Goal: Task Accomplishment & Management: Manage account settings

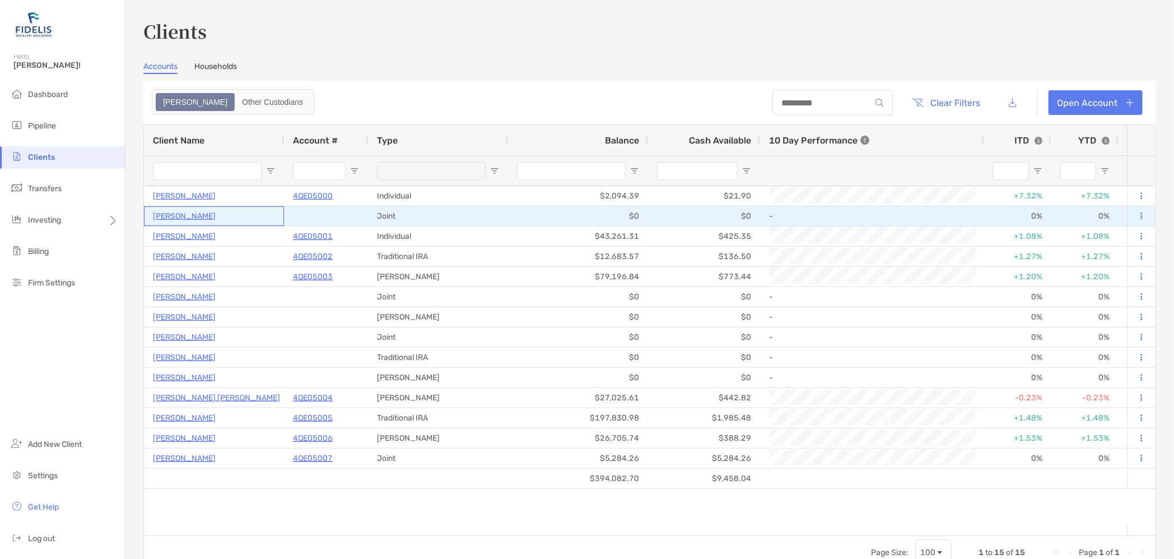
drag, startPoint x: 0, startPoint y: 0, endPoint x: 180, endPoint y: 212, distance: 278.2
click at [180, 212] on p "[PERSON_NAME]" at bounding box center [184, 216] width 63 height 14
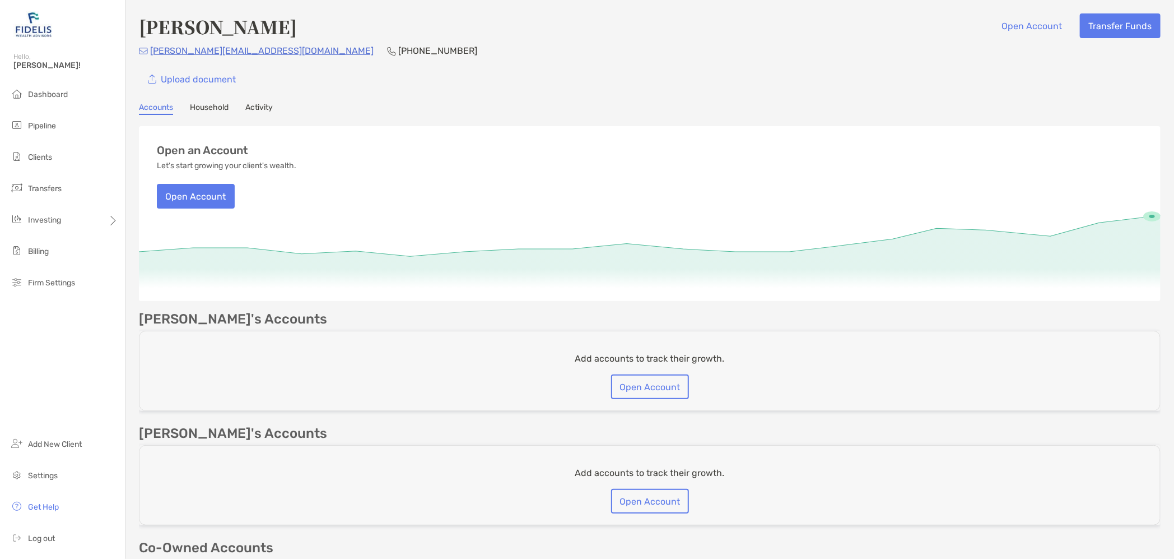
scroll to position [199, 0]
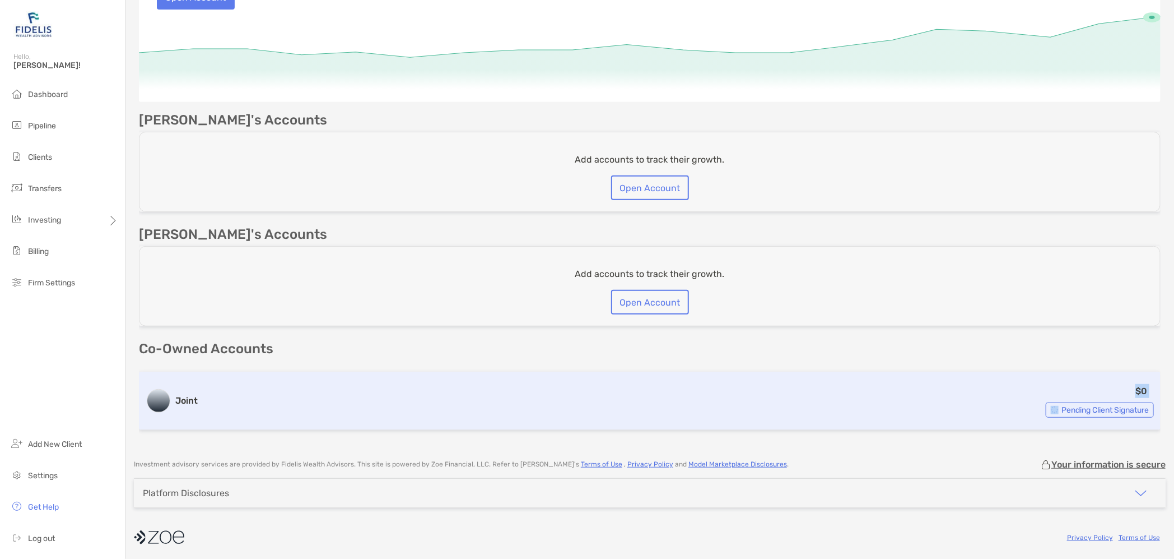
click at [201, 397] on div "Joint $0 Pending Client Signature" at bounding box center [650, 401] width 1022 height 58
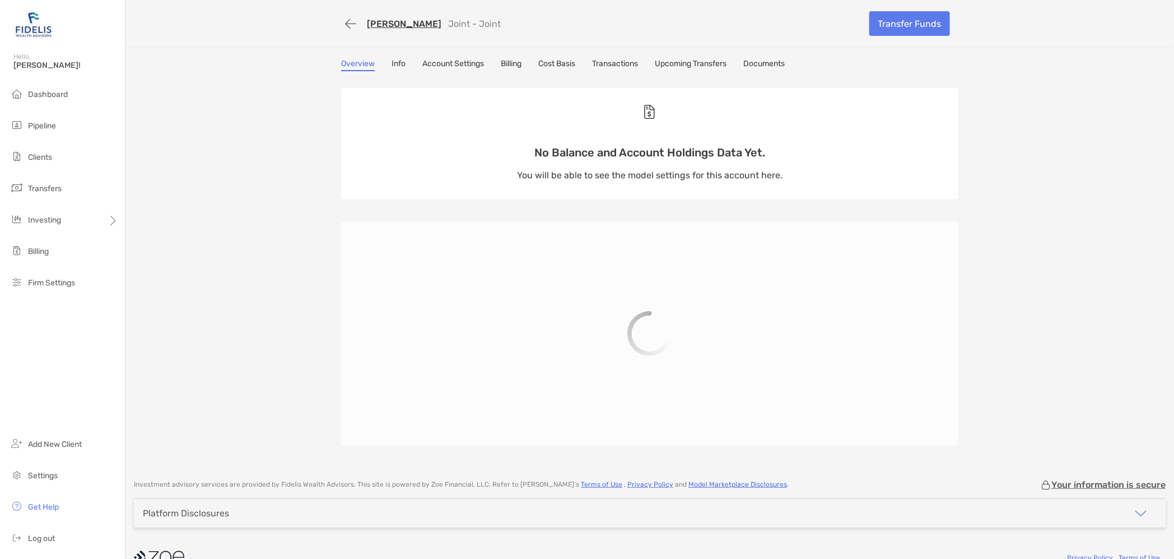
click at [393, 64] on link "Info" at bounding box center [399, 65] width 14 height 12
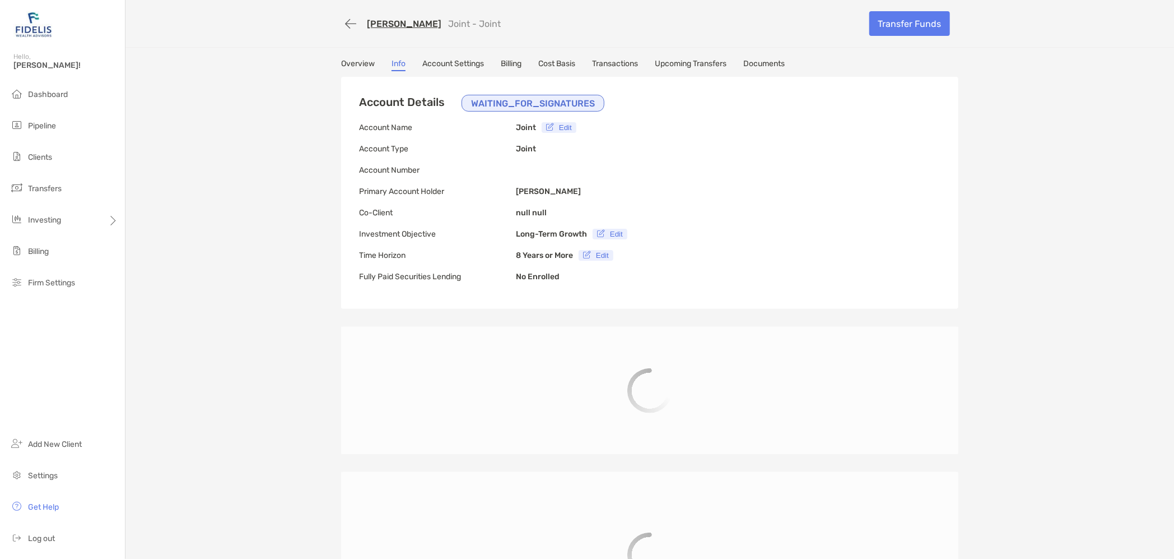
type input "**********"
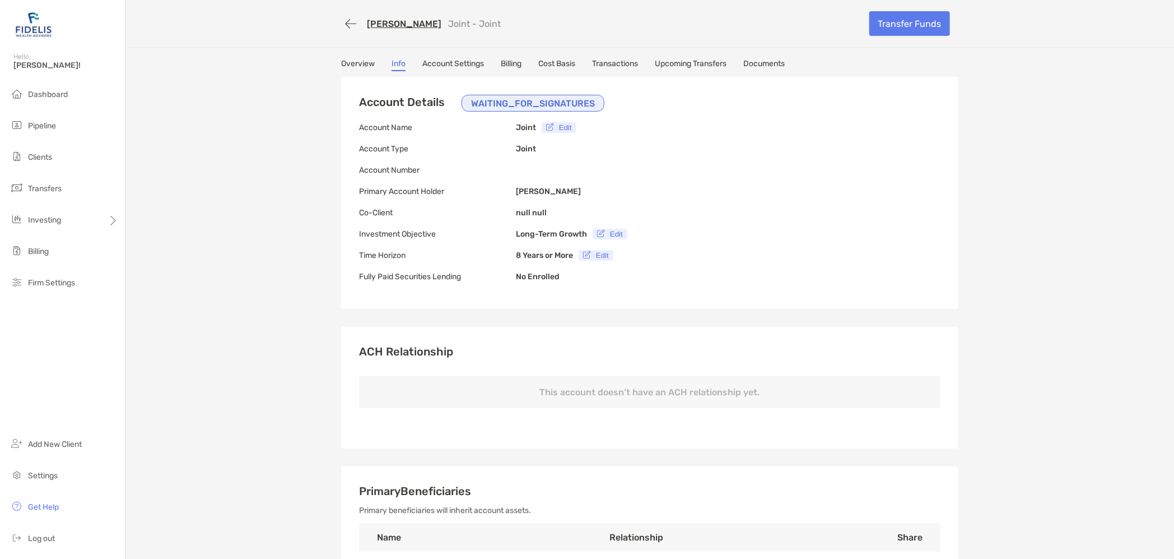
click at [436, 59] on link "Account Settings" at bounding box center [453, 65] width 62 height 12
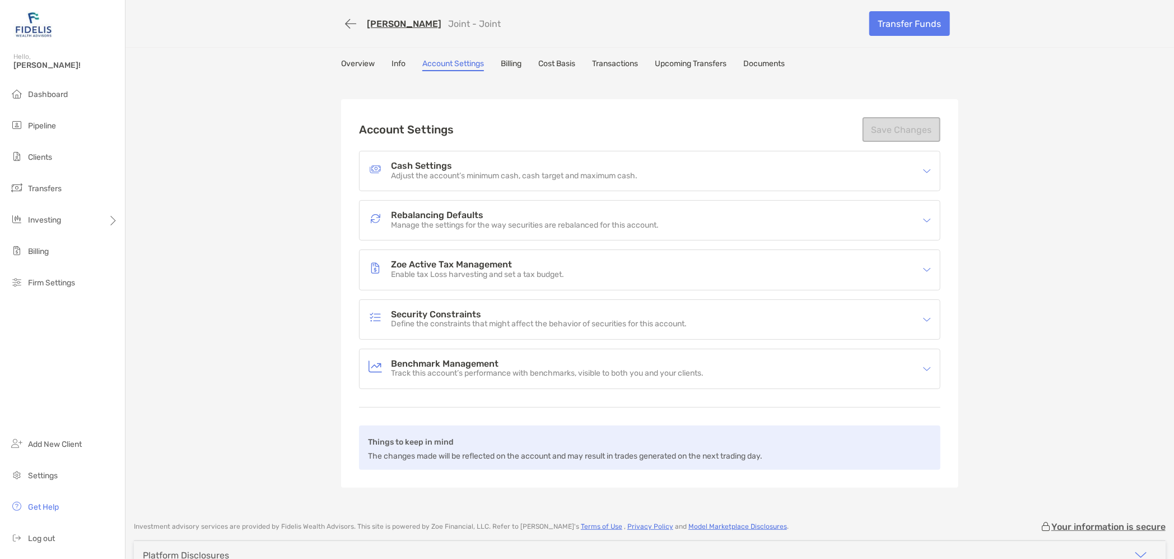
drag, startPoint x: 509, startPoint y: 67, endPoint x: 497, endPoint y: 62, distance: 13.3
click at [509, 66] on link "Billing" at bounding box center [511, 65] width 21 height 12
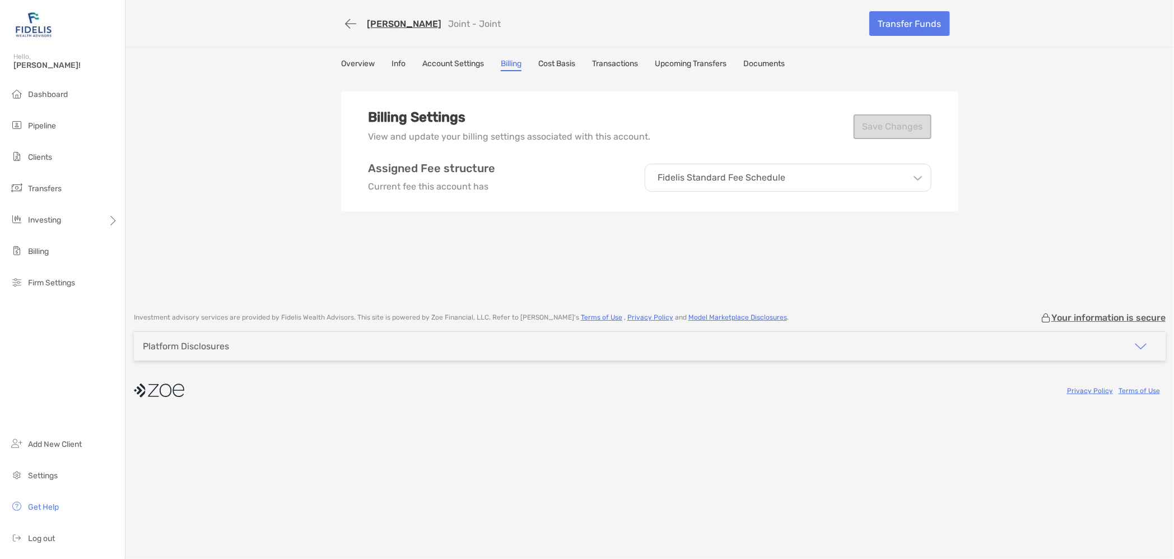
click at [356, 63] on link "Overview" at bounding box center [358, 65] width 34 height 12
